Goal: Use online tool/utility: Utilize a website feature to perform a specific function

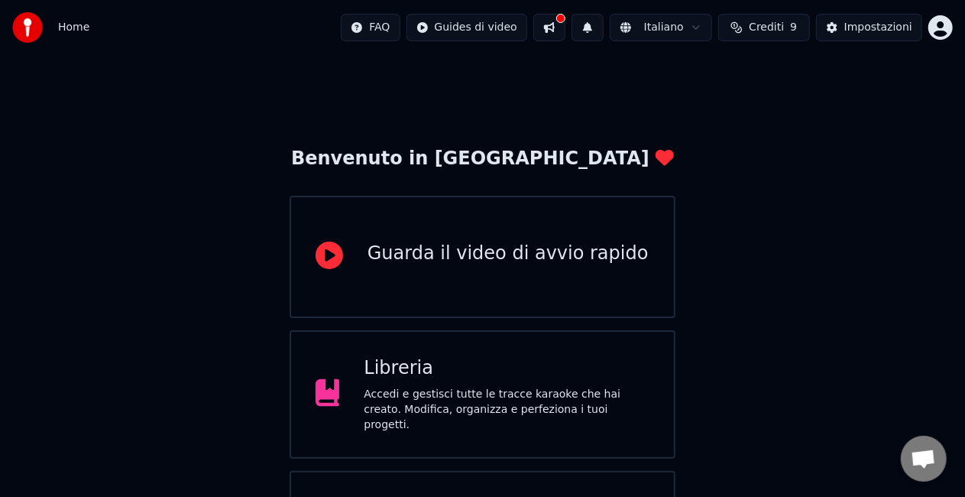
scroll to position [96, 0]
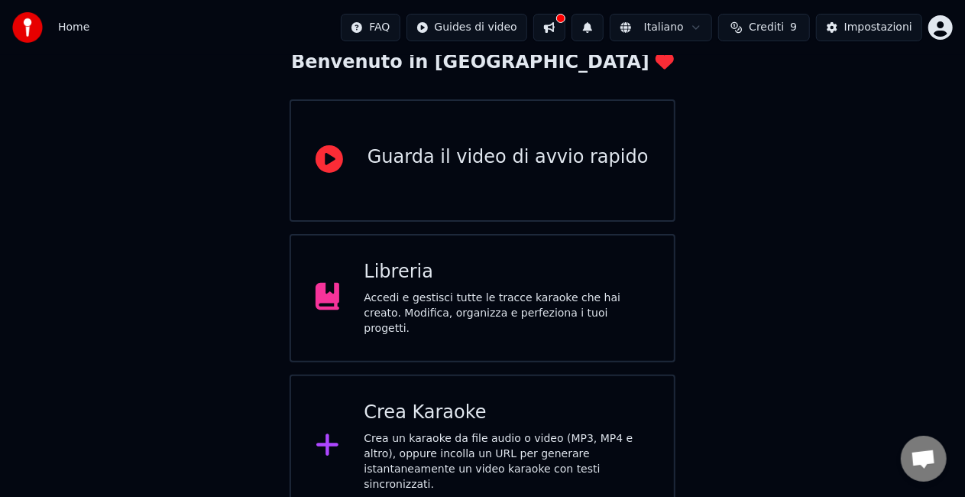
click at [529, 267] on div "Libreria" at bounding box center [507, 272] width 286 height 24
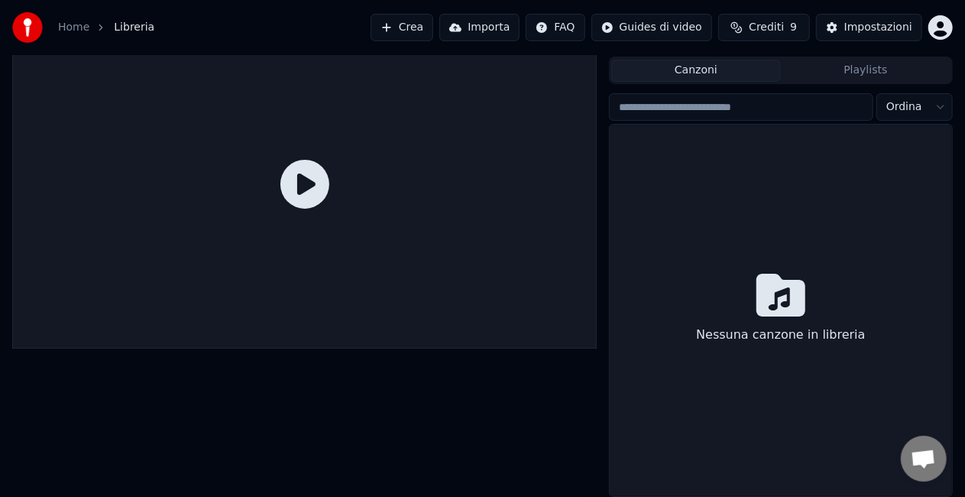
scroll to position [34, 0]
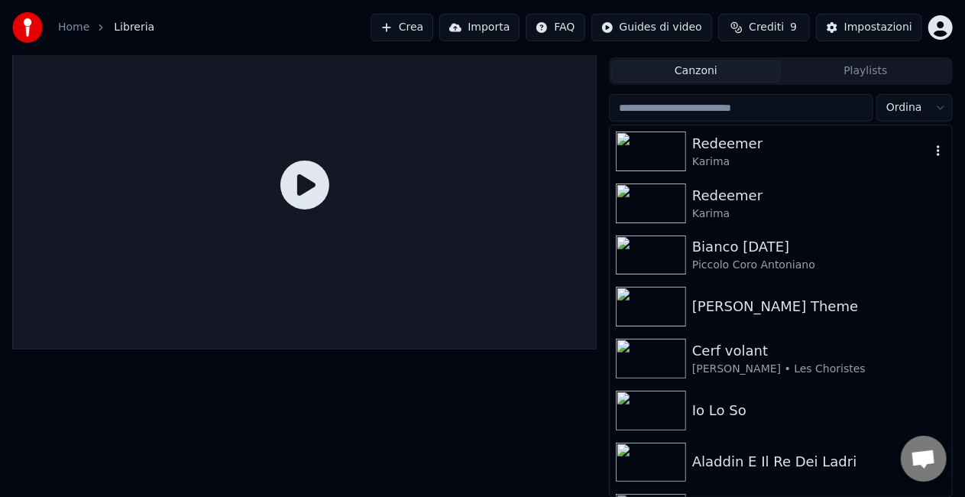
click at [694, 160] on div "Karima" at bounding box center [811, 161] width 238 height 15
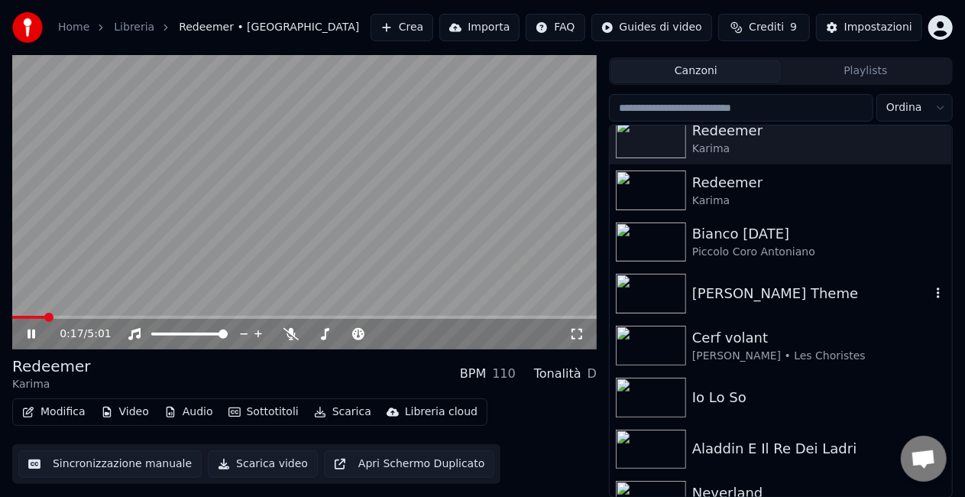
scroll to position [43, 0]
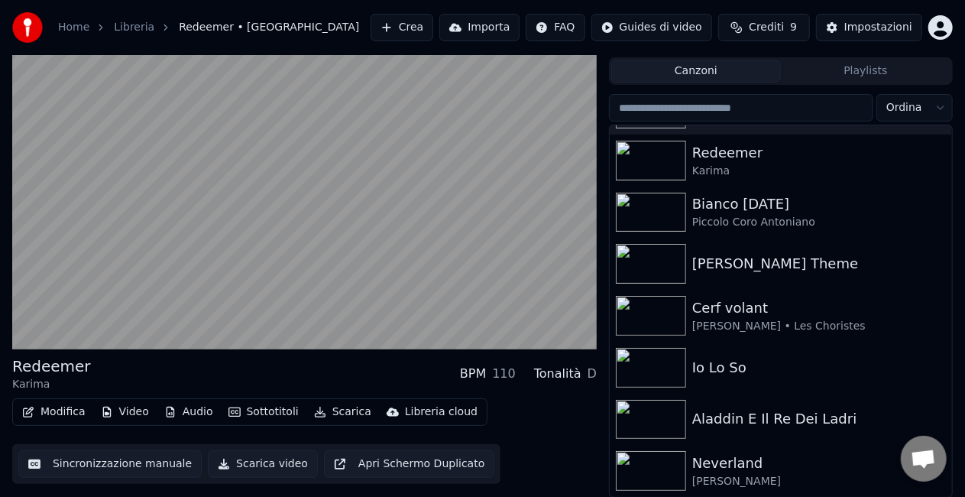
click at [232, 413] on icon "button" at bounding box center [234, 411] width 12 height 9
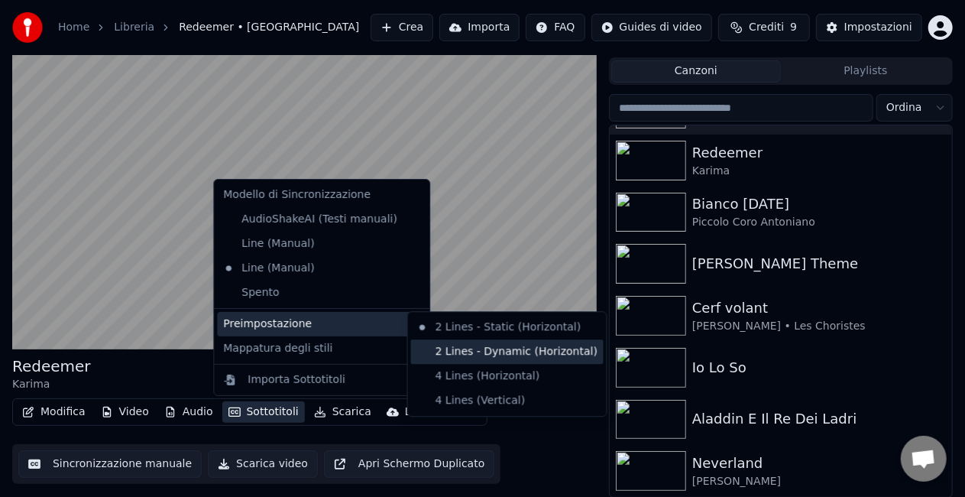
click at [468, 353] on div "2 Lines - Dynamic (Horizontal)" at bounding box center [507, 351] width 193 height 24
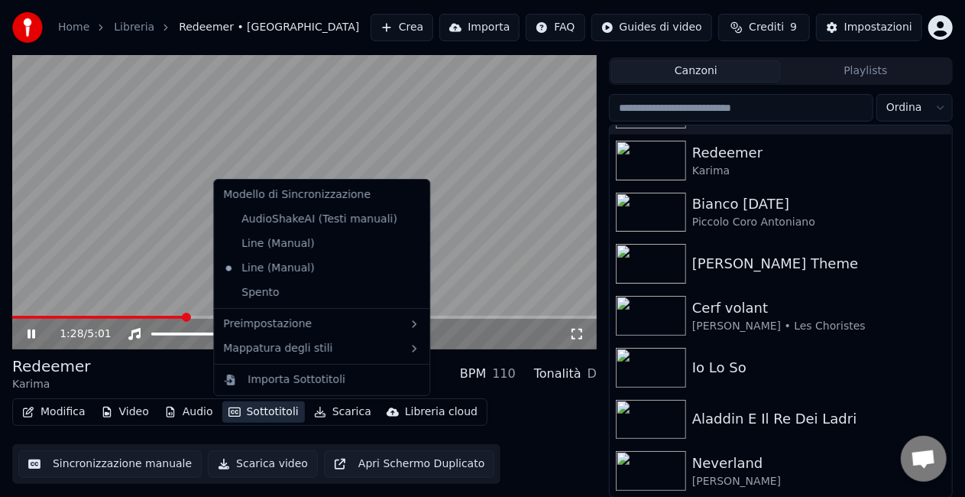
click at [252, 404] on button "Sottotitoli" at bounding box center [263, 411] width 83 height 21
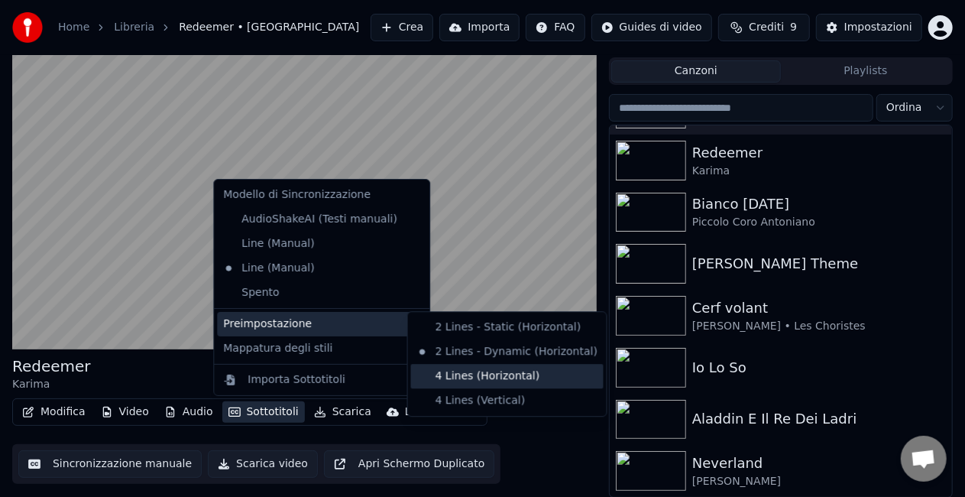
click at [448, 374] on div "4 Lines (Horizontal)" at bounding box center [507, 376] width 193 height 24
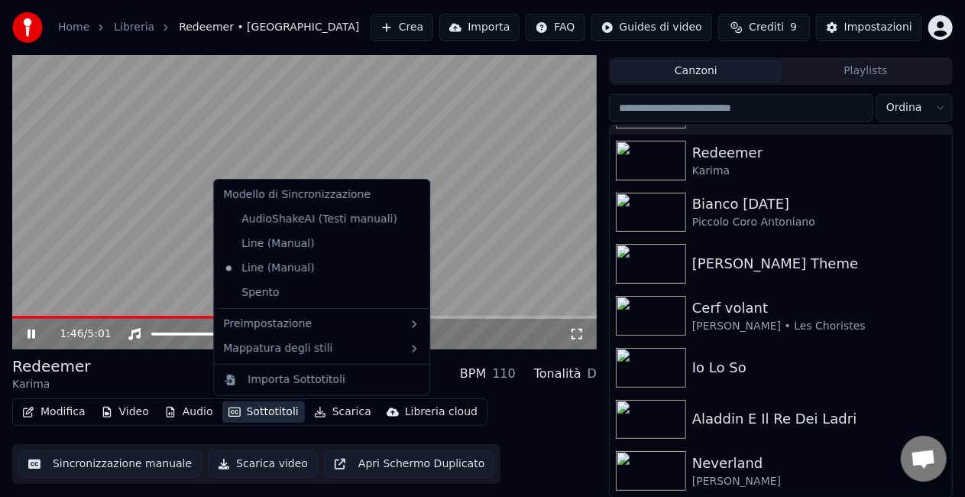
click at [261, 416] on button "Sottotitoli" at bounding box center [263, 411] width 83 height 21
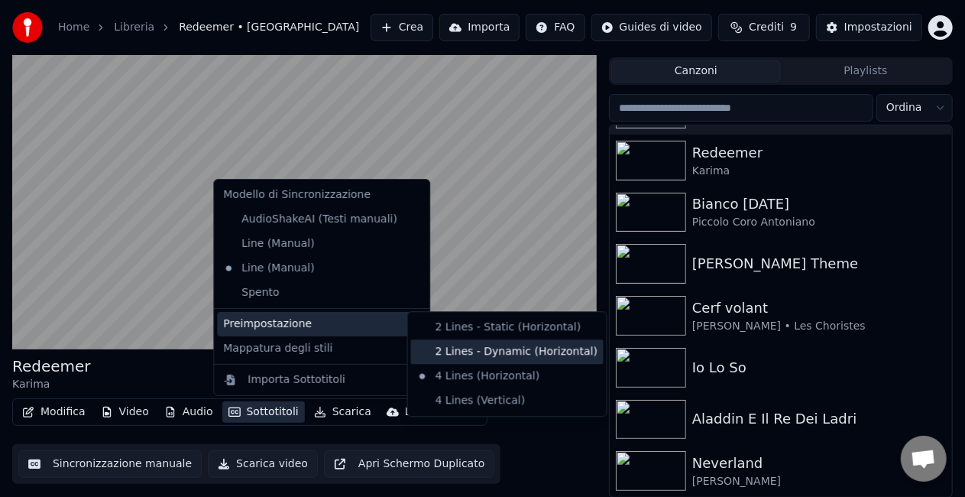
click at [466, 350] on div "2 Lines - Dynamic (Horizontal)" at bounding box center [507, 351] width 193 height 24
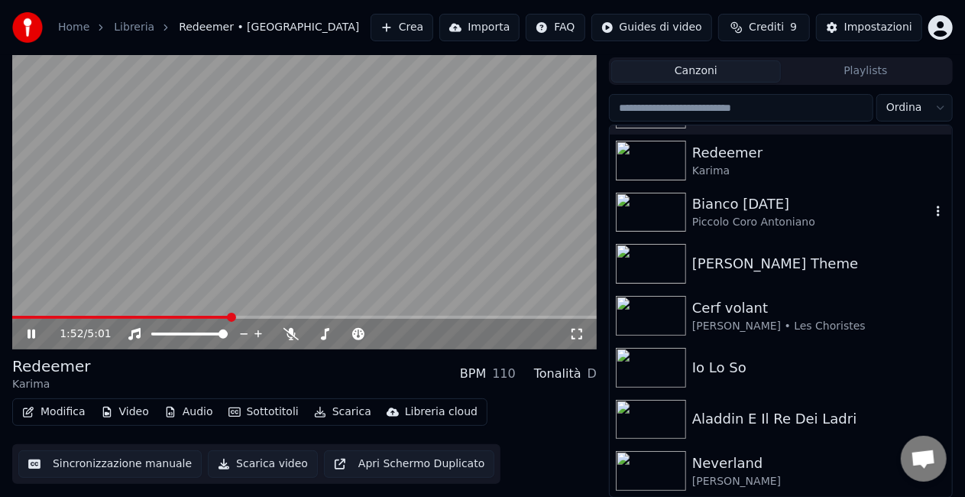
click at [796, 206] on div "Bianco [DATE]" at bounding box center [811, 203] width 238 height 21
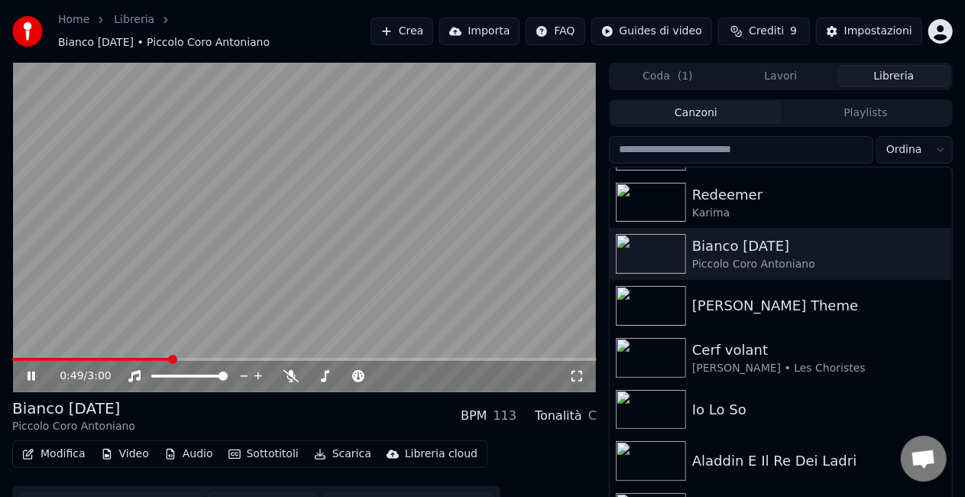
click at [29, 371] on icon at bounding box center [32, 375] width 8 height 9
click at [12, 364] on span at bounding box center [16, 359] width 9 height 9
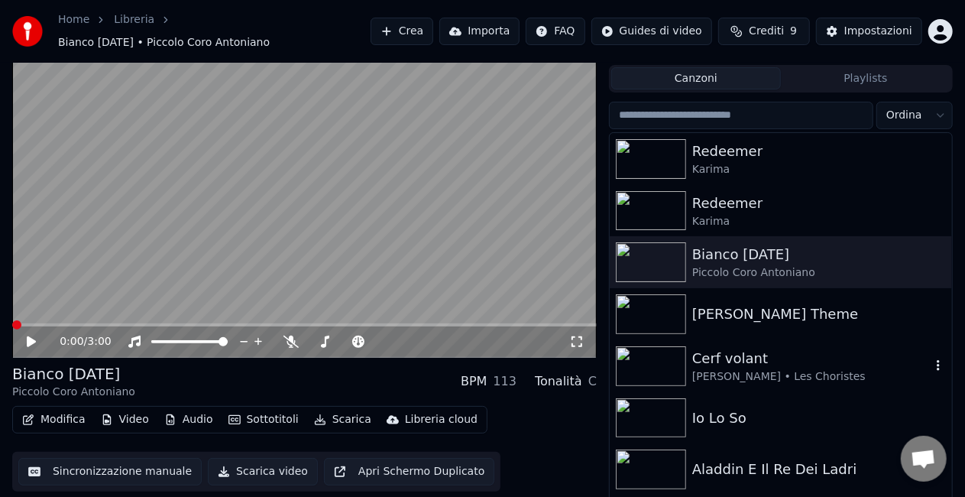
click at [822, 375] on div "[PERSON_NAME] • Les Choristes" at bounding box center [811, 376] width 238 height 15
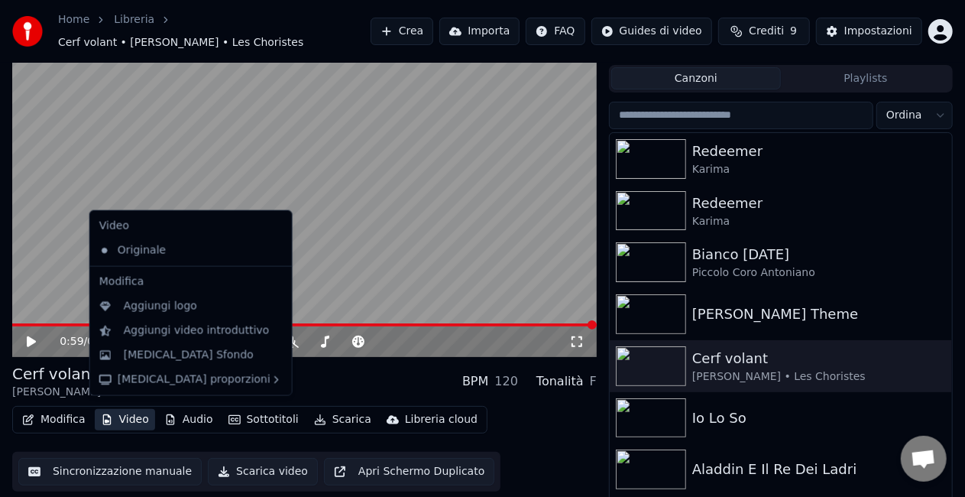
click at [110, 421] on button "Video" at bounding box center [125, 419] width 60 height 21
click at [150, 323] on div "Aggiungi video introduttivo" at bounding box center [197, 330] width 146 height 15
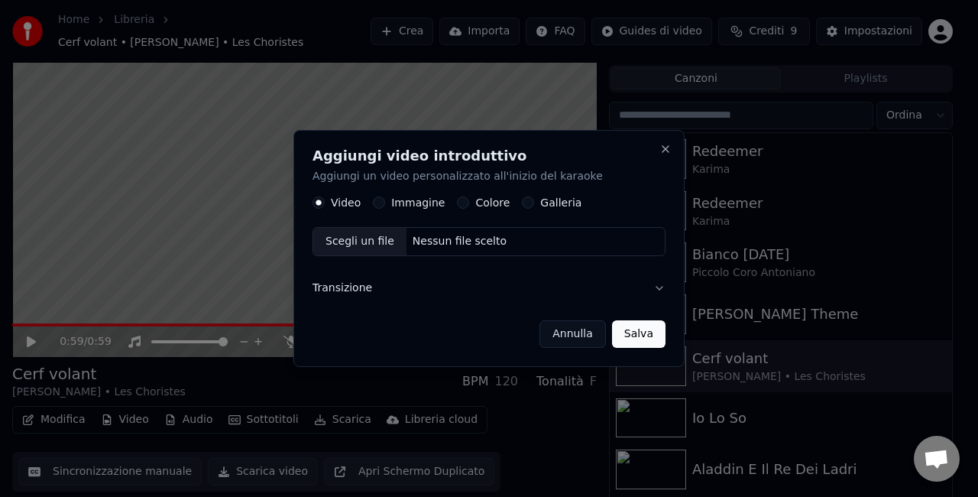
click at [491, 303] on button "Transizione" at bounding box center [488, 288] width 353 height 40
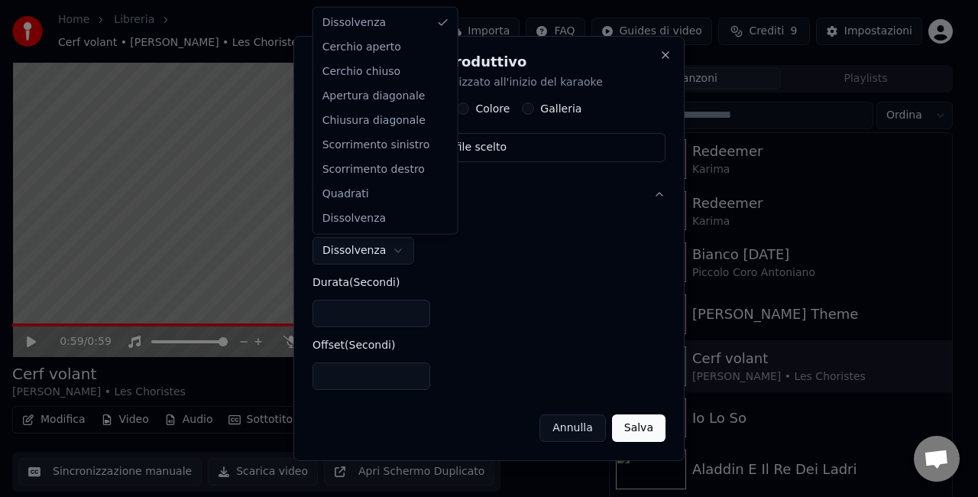
click at [397, 251] on body "**********" at bounding box center [482, 214] width 965 height 497
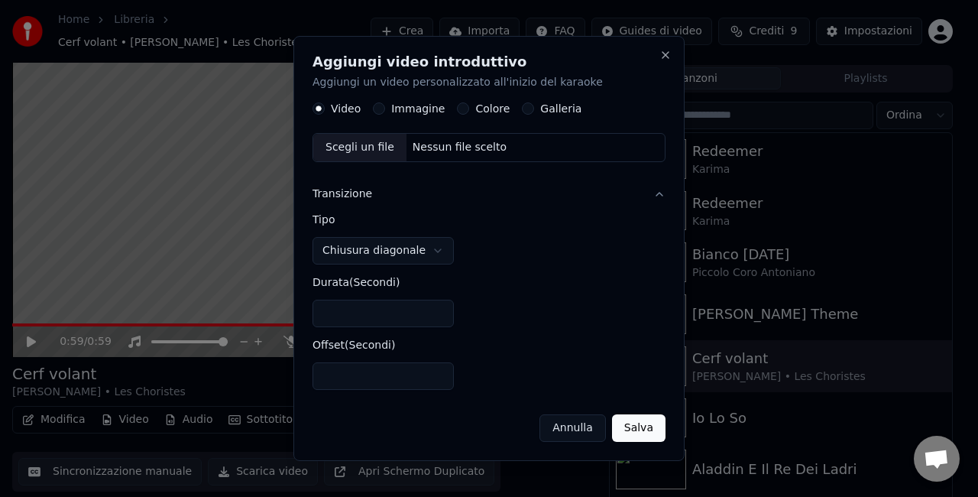
click at [635, 423] on button "Salva" at bounding box center [638, 428] width 53 height 28
click at [637, 429] on button "Salva" at bounding box center [638, 428] width 53 height 28
click at [630, 425] on button "Salva" at bounding box center [638, 428] width 53 height 28
click at [662, 55] on button "Close" at bounding box center [665, 55] width 12 height 12
select select "****"
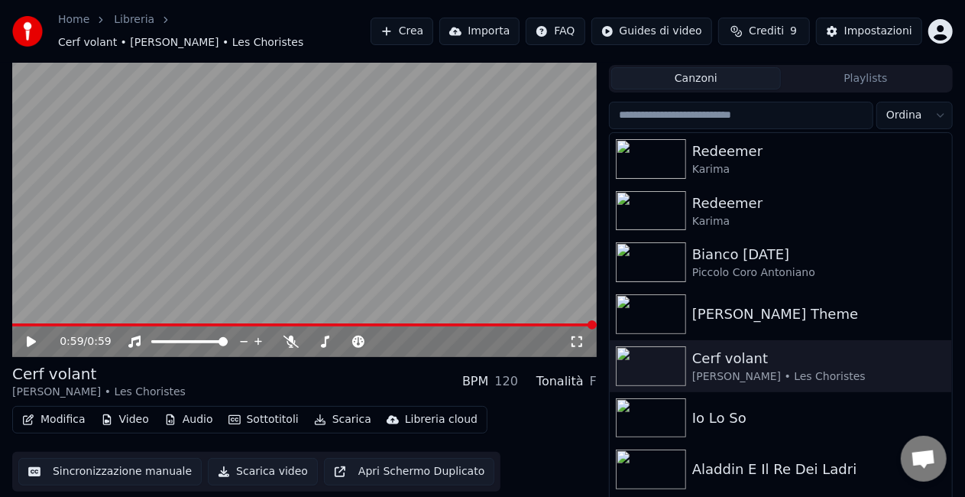
click at [226, 212] on video at bounding box center [304, 192] width 584 height 329
click at [552, 323] on span at bounding box center [304, 324] width 584 height 3
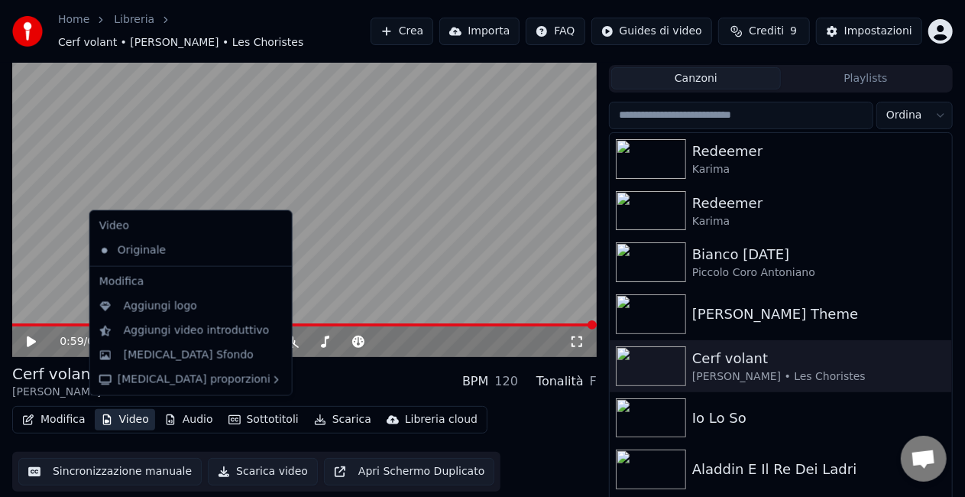
click at [131, 411] on button "Video" at bounding box center [125, 419] width 60 height 21
click at [147, 339] on div "Aggiungi video introduttivo" at bounding box center [191, 331] width 196 height 24
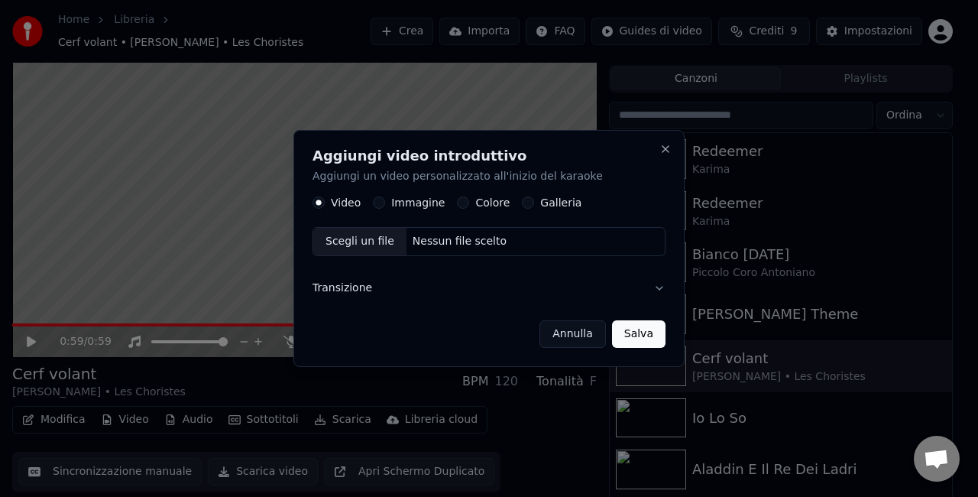
click at [355, 288] on button "Transizione" at bounding box center [488, 288] width 353 height 40
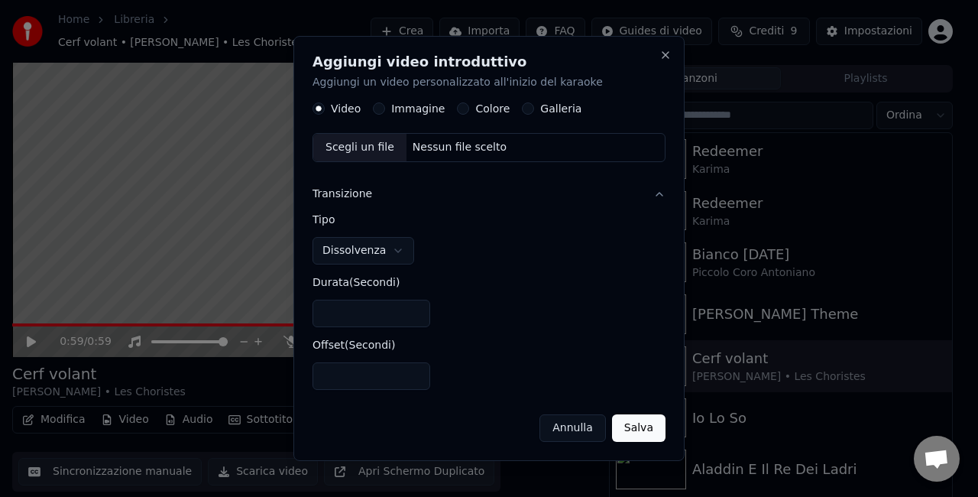
click at [376, 147] on div "Scegli un file" at bounding box center [359, 148] width 93 height 28
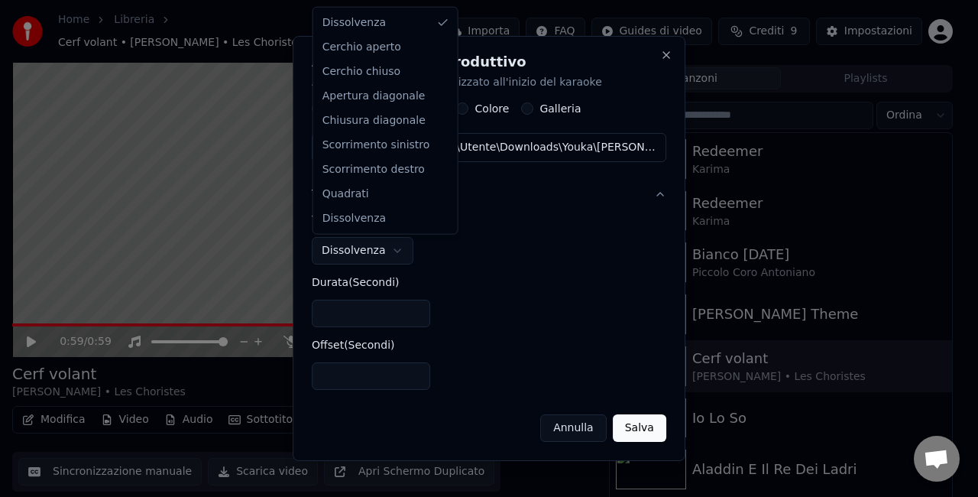
click at [362, 249] on body "**********" at bounding box center [482, 214] width 965 height 497
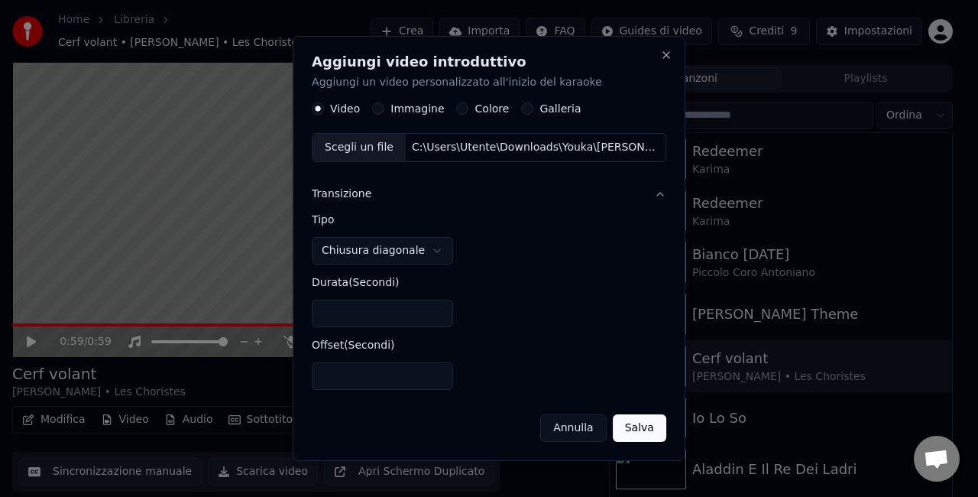
click at [637, 426] on button "Salva" at bounding box center [639, 428] width 53 height 28
select select "****"
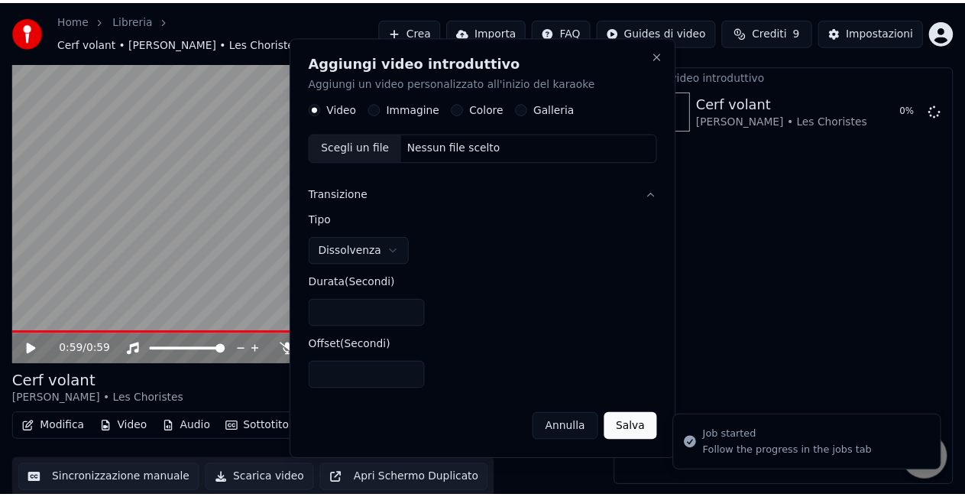
scroll to position [21, 0]
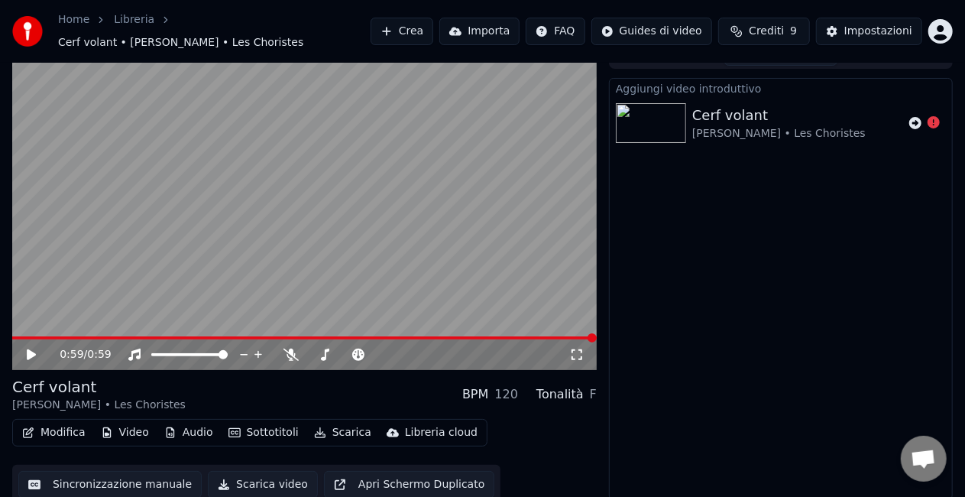
click at [918, 117] on icon at bounding box center [915, 123] width 12 height 12
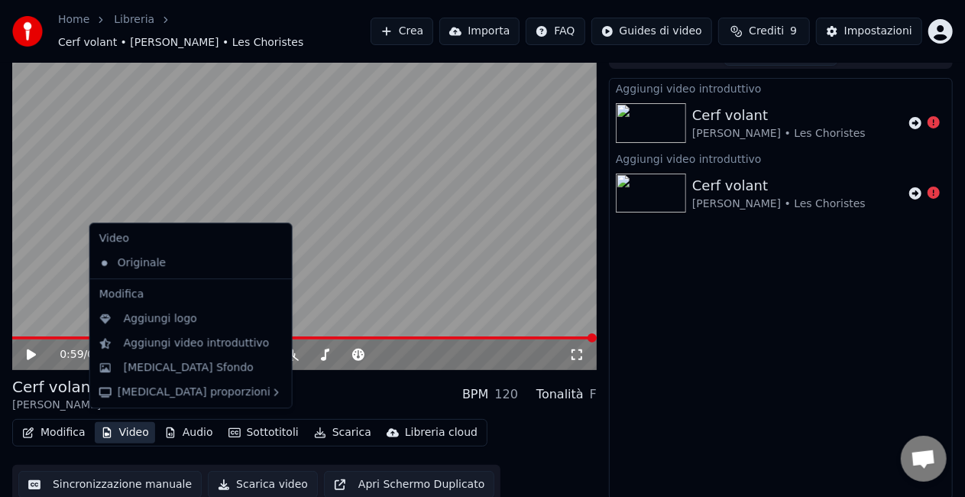
click at [139, 428] on button "Video" at bounding box center [125, 432] width 60 height 21
click at [113, 325] on div "Aggiungi logo" at bounding box center [191, 318] width 196 height 24
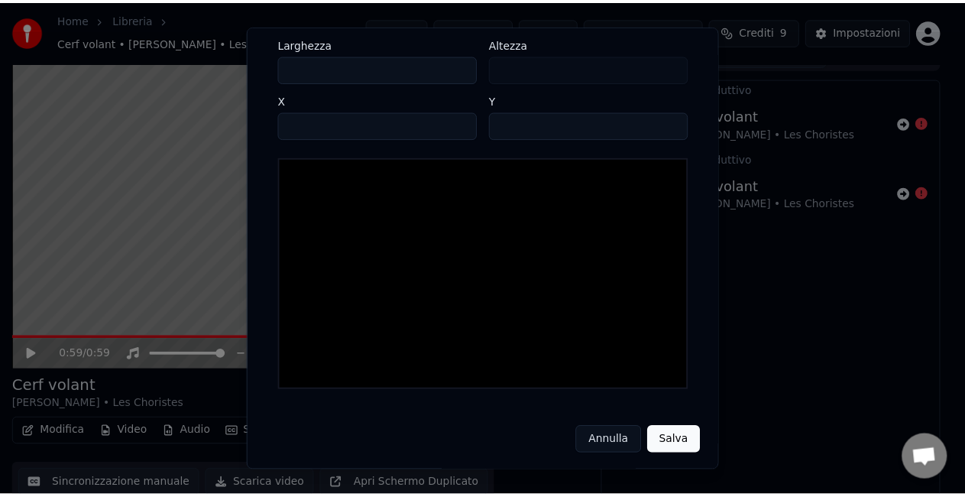
scroll to position [0, 0]
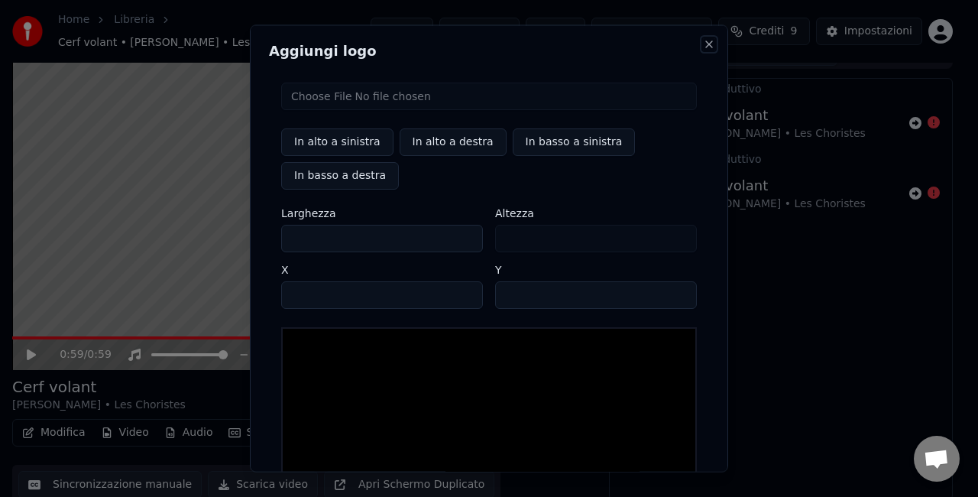
click at [703, 44] on button "Close" at bounding box center [709, 44] width 12 height 12
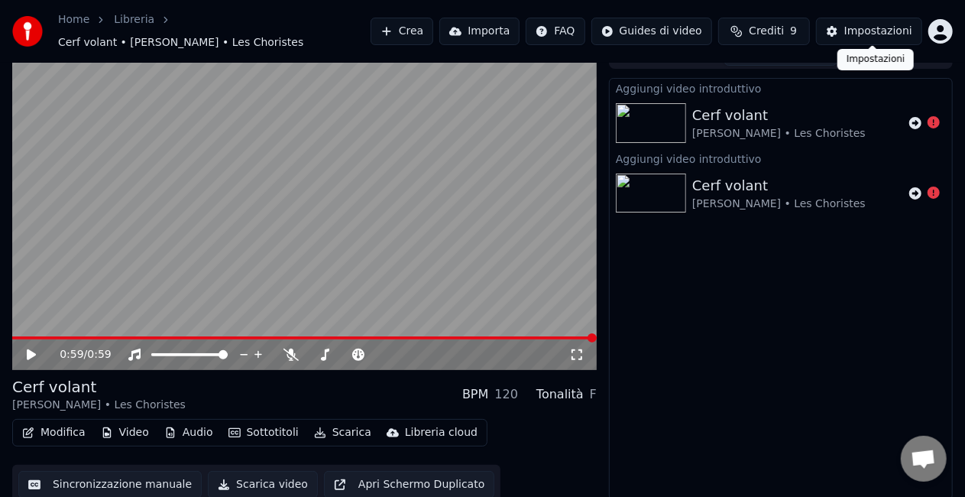
click at [842, 32] on button "Impostazioni" at bounding box center [869, 32] width 106 height 28
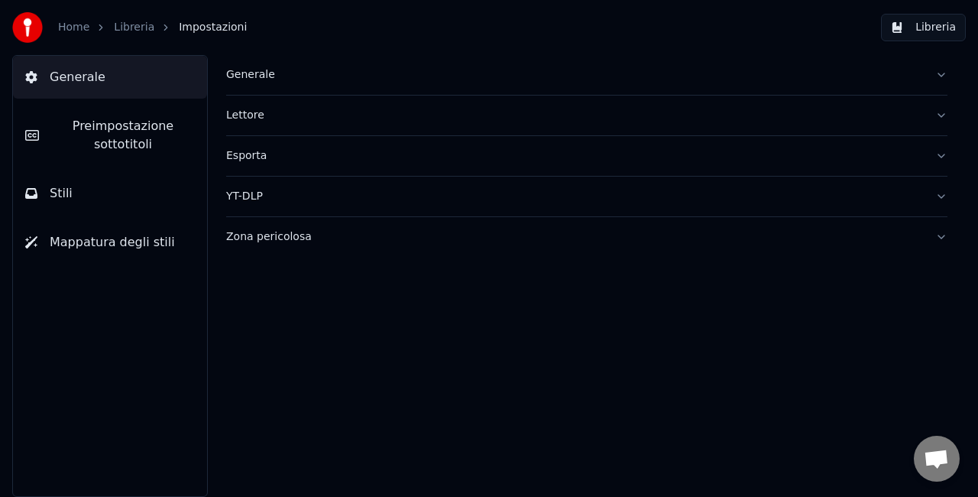
click at [128, 115] on button "Preimpostazione sottotitoli" at bounding box center [110, 135] width 194 height 61
